Goal: Information Seeking & Learning: Check status

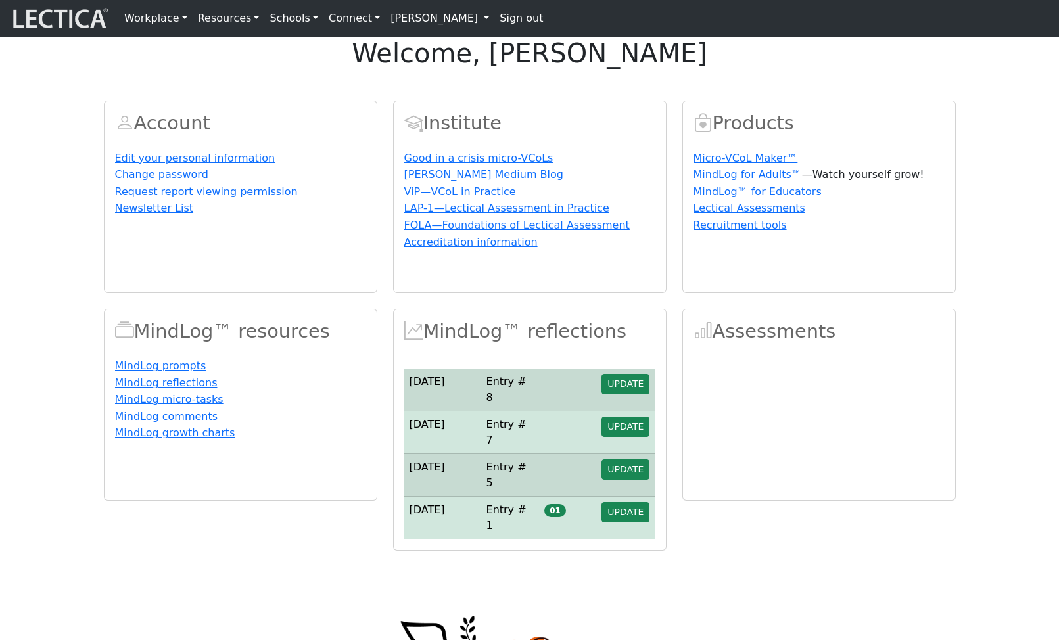
click at [799, 111] on div "welcome, [PERSON_NAME] Account Edit your personal information Change password R…" at bounding box center [529, 293] width 1059 height 513
click at [417, 21] on link "[PERSON_NAME]" at bounding box center [439, 18] width 109 height 26
click at [418, 100] on link "MindLog entries" at bounding box center [452, 93] width 108 height 16
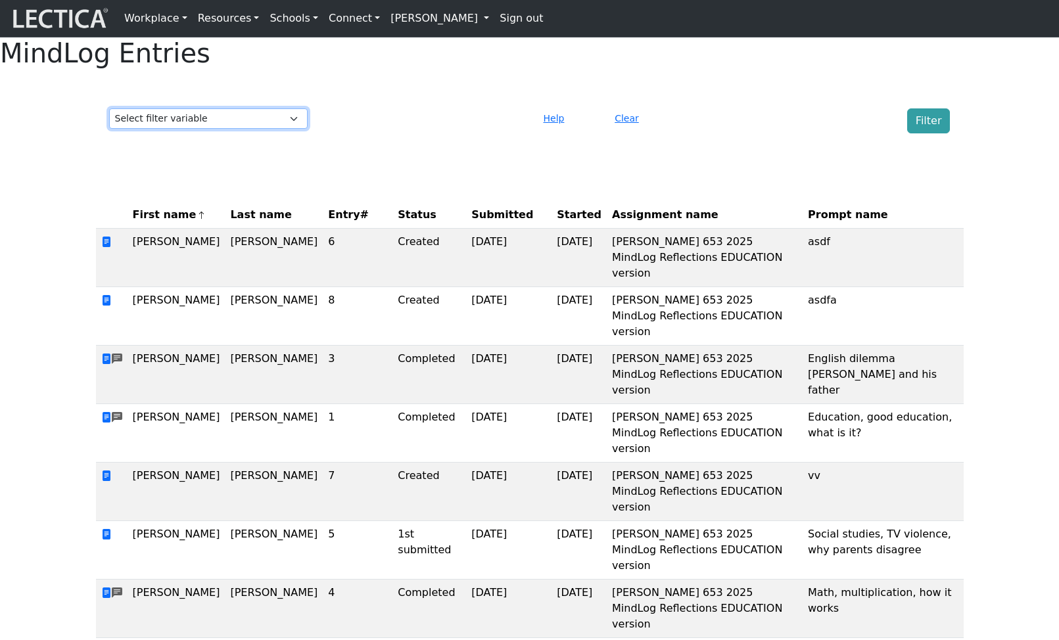
click at [233, 129] on select "Select filter variable First name Last name Entry# Status Submitted Started Ass…" at bounding box center [208, 118] width 199 height 20
click at [275, 129] on select "Select filter variable First name Last name Entry# Status Submitted Started Ass…" at bounding box center [208, 118] width 199 height 20
click at [280, 129] on select "Select filter variable First name Last name Entry# Status Submitted Started Ass…" at bounding box center [208, 118] width 199 height 20
select select "created_at"
click at [109, 129] on select "Select filter variable First name Last name Entry# Status Submitted Started Ass…" at bounding box center [208, 118] width 199 height 20
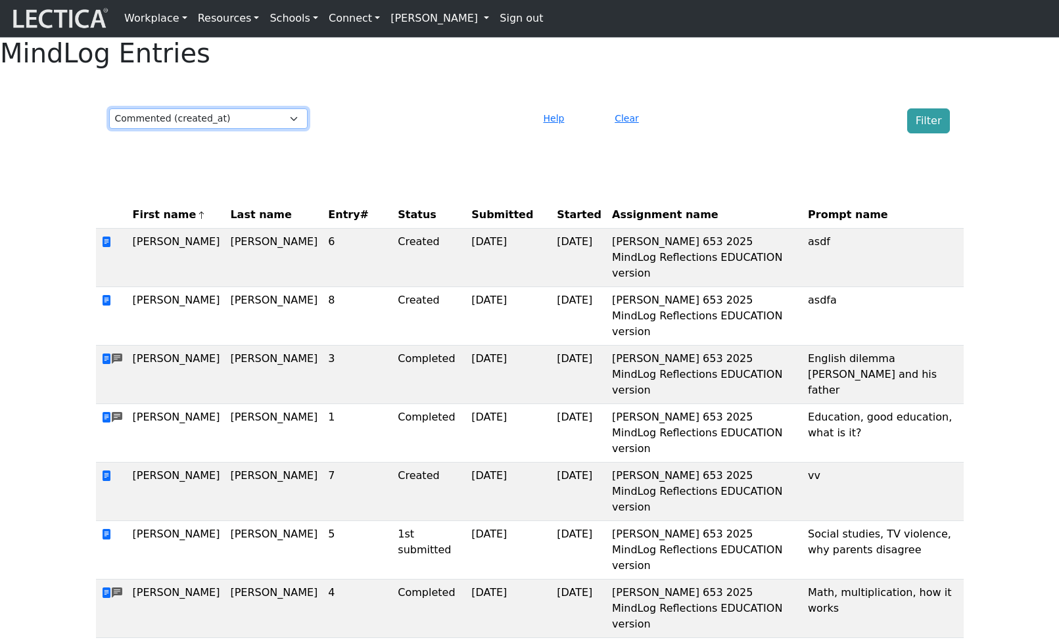
select select
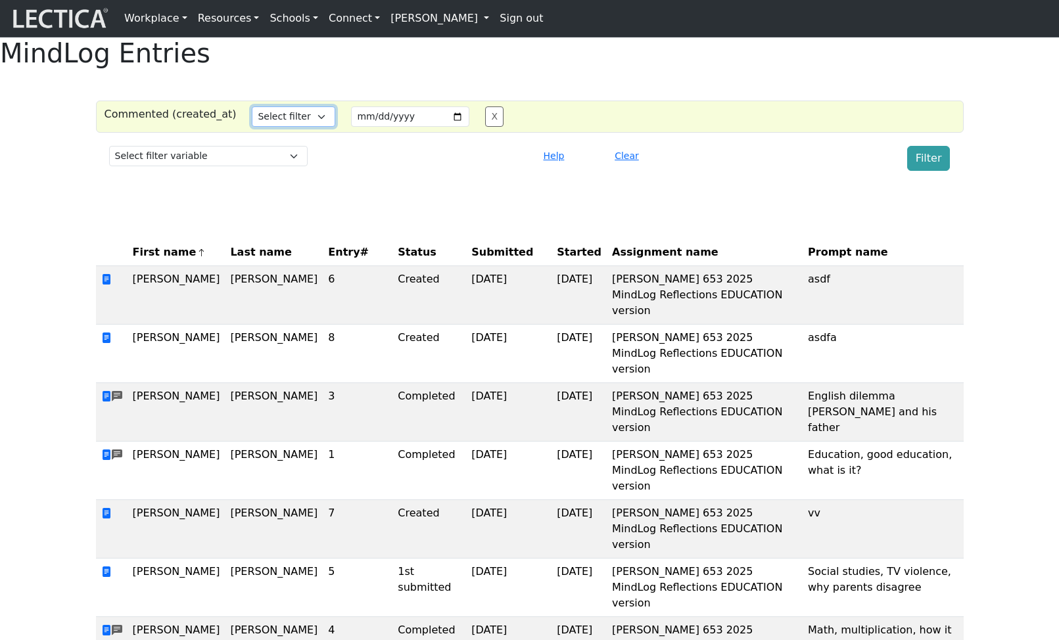
click at [289, 127] on select "Select filter Equals After Before" at bounding box center [293, 116] width 83 height 20
click at [552, 266] on th "Started" at bounding box center [579, 252] width 55 height 27
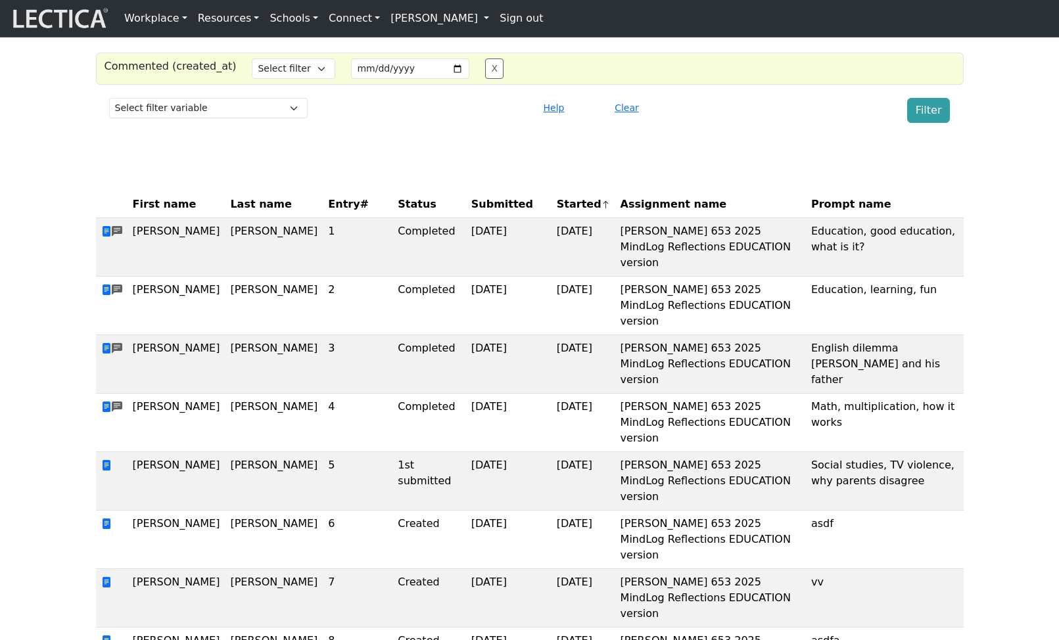
scroll to position [49, 0]
click at [375, 78] on input "date" at bounding box center [410, 67] width 118 height 20
click at [362, 78] on input "date" at bounding box center [410, 67] width 118 height 20
click at [441, 78] on input "date" at bounding box center [410, 67] width 118 height 20
type input "[DATE]"
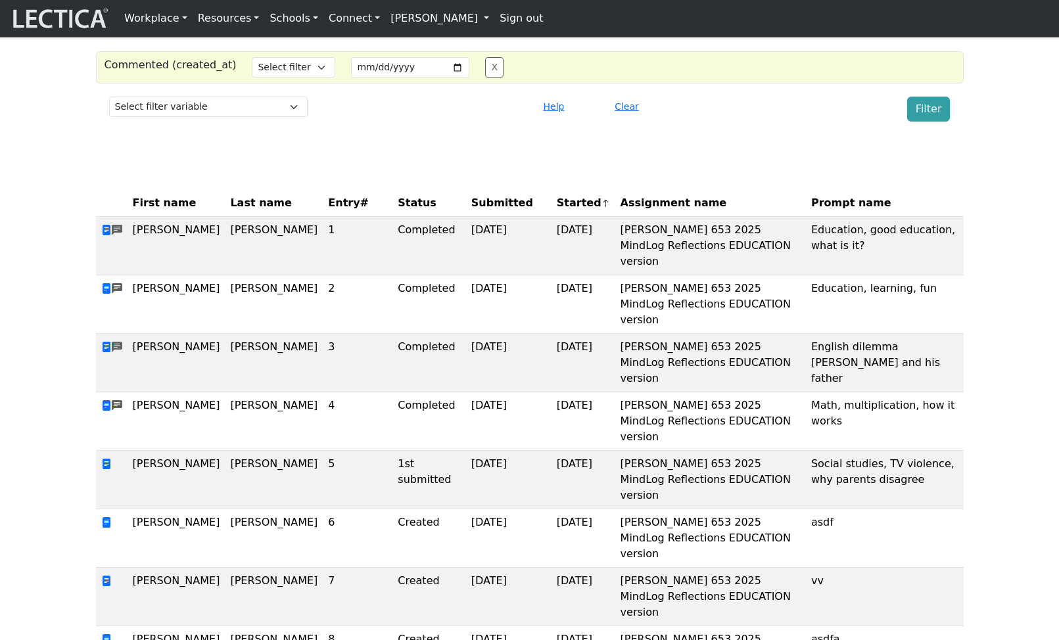
click at [302, 83] on div "Commented (created_at) Select filter Equals After Before Search string [DATE] X" at bounding box center [530, 67] width 868 height 32
click at [303, 78] on select "Select filter Equals After Before" at bounding box center [293, 67] width 83 height 20
click at [252, 78] on select "Select filter Equals After Before" at bounding box center [293, 67] width 83 height 20
click at [874, 122] on div "Filter" at bounding box center [850, 109] width 214 height 25
click at [920, 122] on button "Filter" at bounding box center [928, 109] width 43 height 25
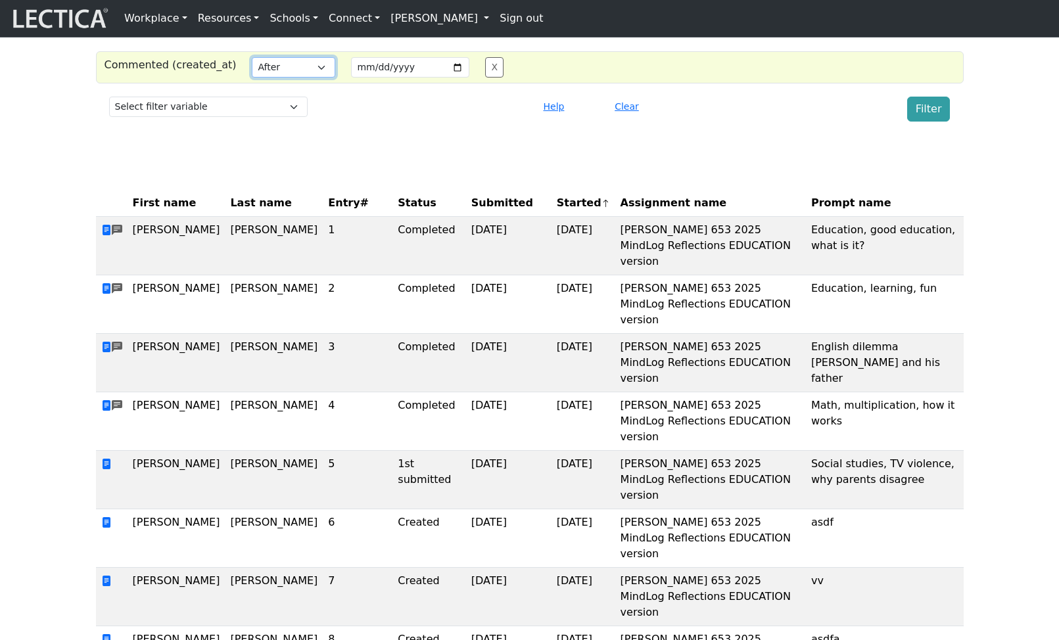
click at [301, 78] on select "Select filter Equals After Before" at bounding box center [293, 67] width 83 height 20
select select "lt"
click at [252, 78] on select "Select filter Equals After Before" at bounding box center [293, 67] width 83 height 20
click at [935, 122] on button "Filter" at bounding box center [928, 109] width 43 height 25
